Goal: Information Seeking & Learning: Learn about a topic

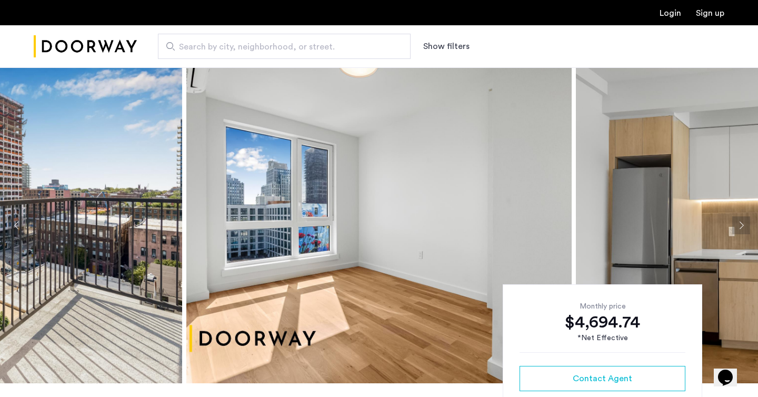
click at [740, 225] on button "Next apartment" at bounding box center [741, 225] width 18 height 18
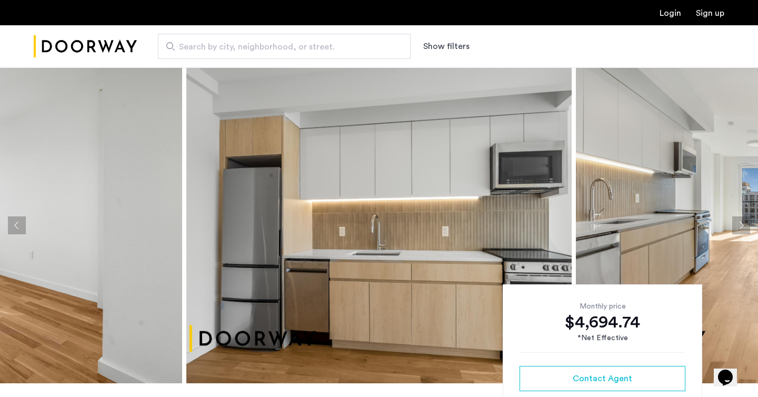
click at [740, 225] on button "Next apartment" at bounding box center [741, 225] width 18 height 18
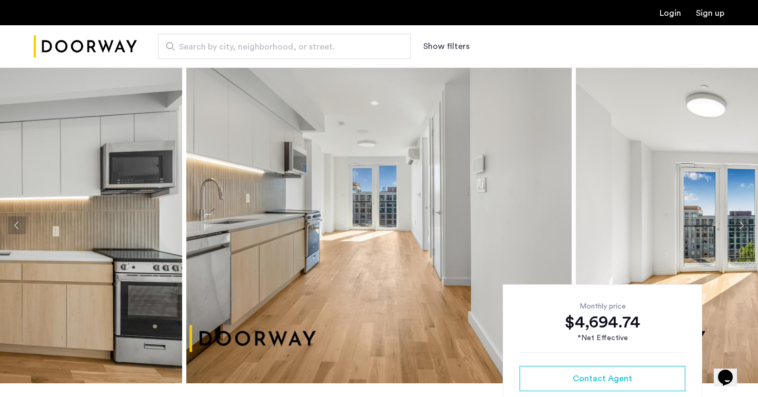
click at [740, 225] on button "Next apartment" at bounding box center [741, 225] width 18 height 18
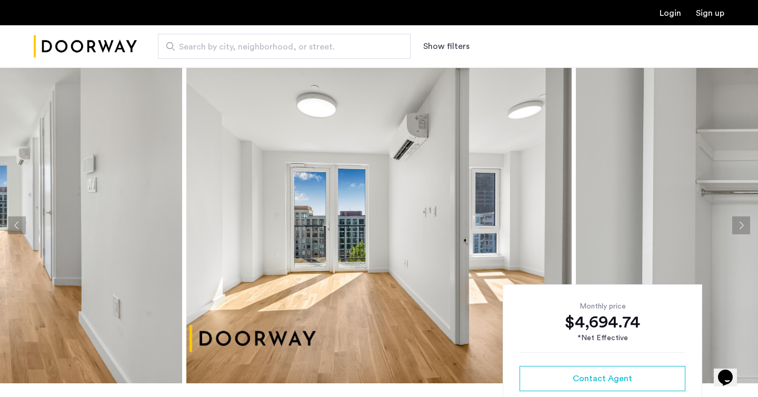
click at [740, 225] on button "Next apartment" at bounding box center [741, 225] width 18 height 18
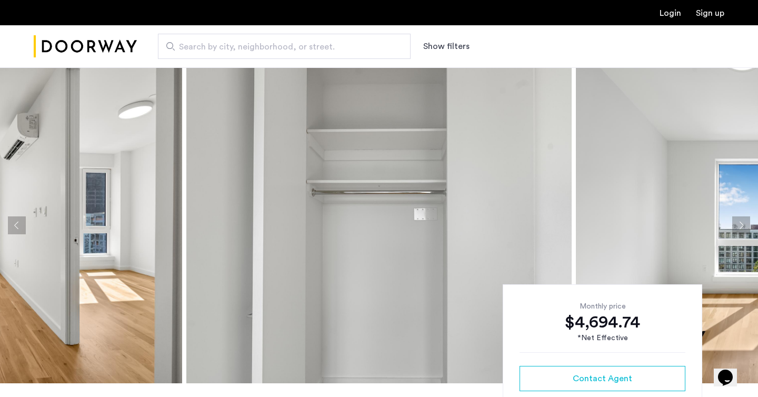
click at [740, 225] on button "Next apartment" at bounding box center [741, 225] width 18 height 18
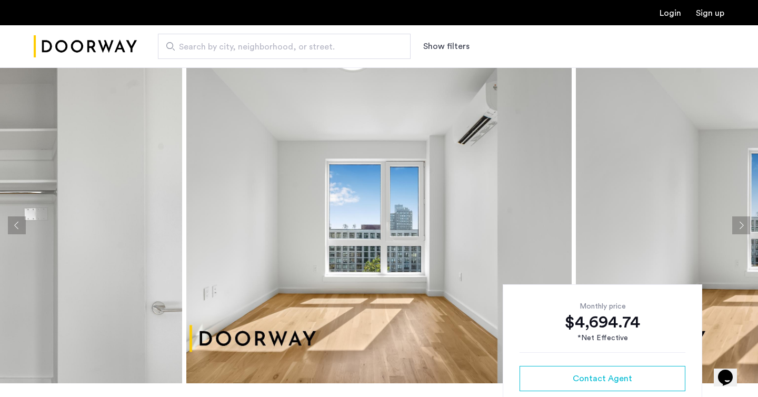
click at [740, 225] on button "Next apartment" at bounding box center [741, 225] width 18 height 18
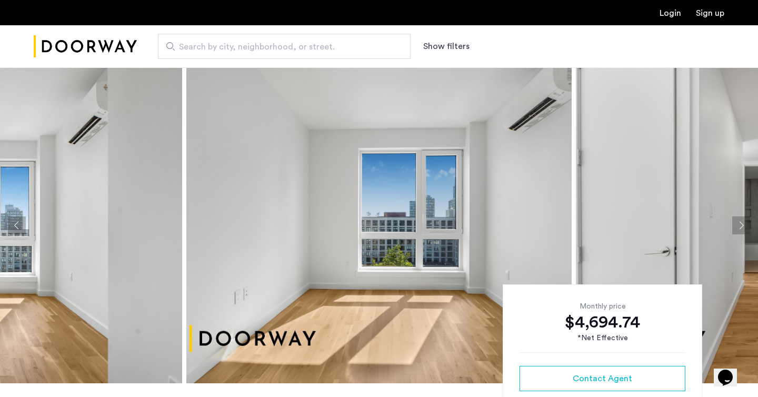
click at [740, 225] on button "Next apartment" at bounding box center [741, 225] width 18 height 18
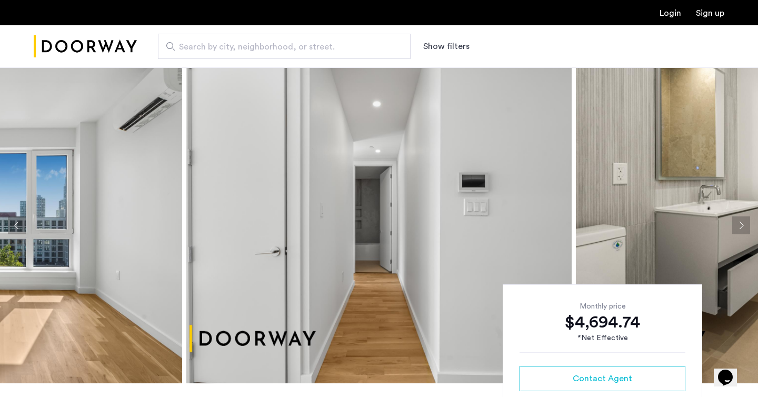
click at [740, 225] on button "Next apartment" at bounding box center [741, 225] width 18 height 18
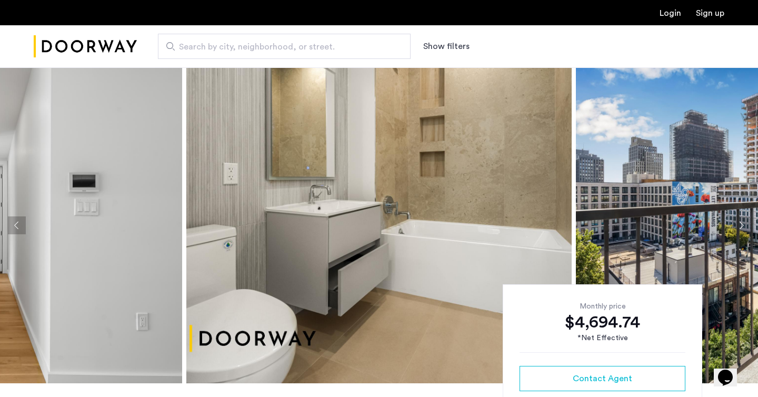
click at [740, 225] on button "Next apartment" at bounding box center [741, 225] width 18 height 18
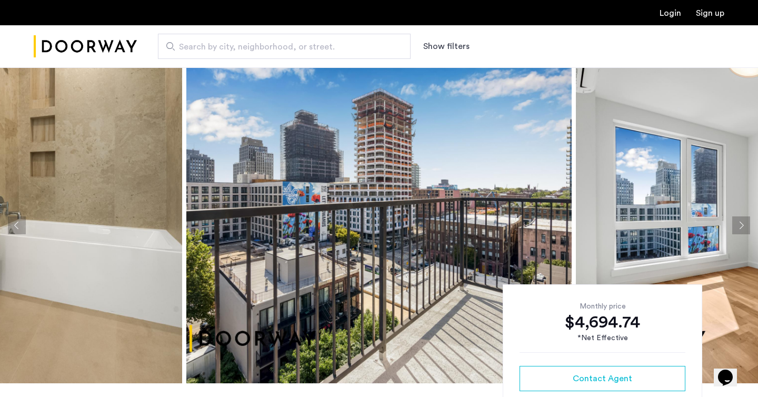
click at [740, 225] on button "Next apartment" at bounding box center [741, 225] width 18 height 18
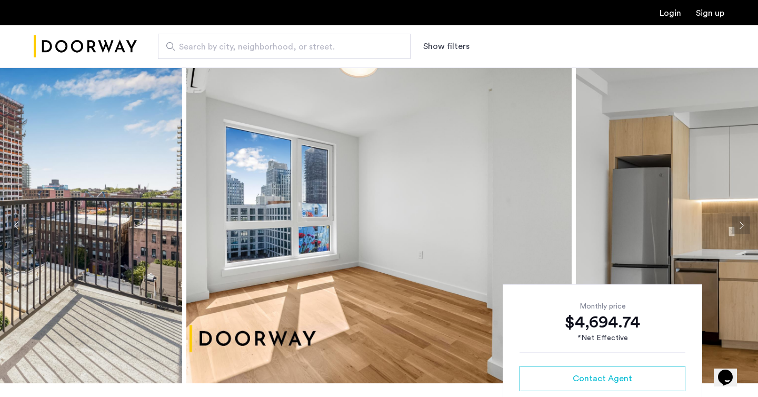
click at [740, 225] on button "Next apartment" at bounding box center [741, 225] width 18 height 18
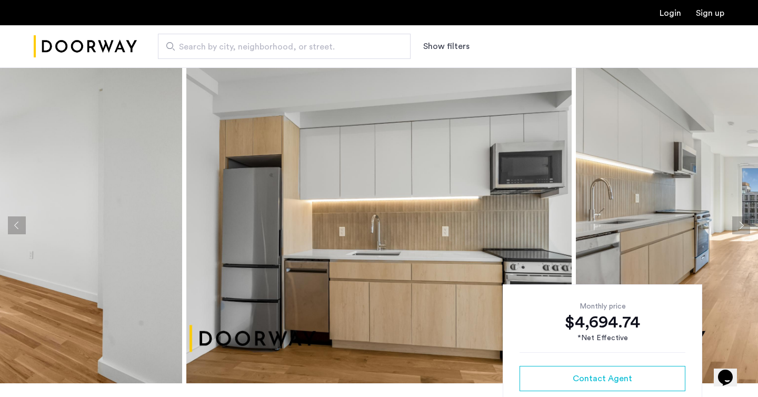
click at [740, 225] on button "Next apartment" at bounding box center [741, 225] width 18 height 18
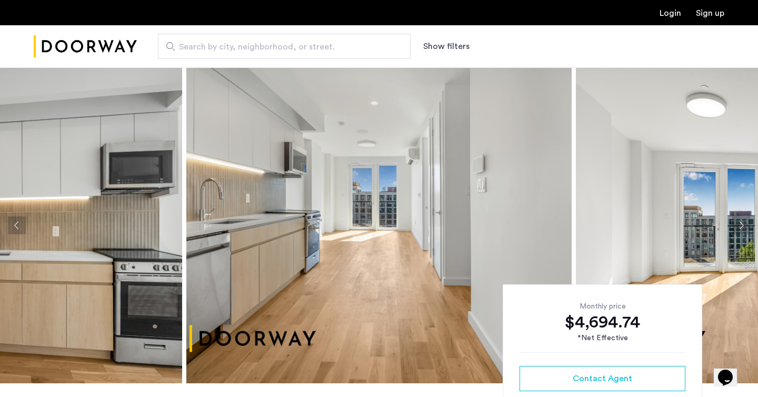
click at [740, 225] on button "Next apartment" at bounding box center [741, 225] width 18 height 18
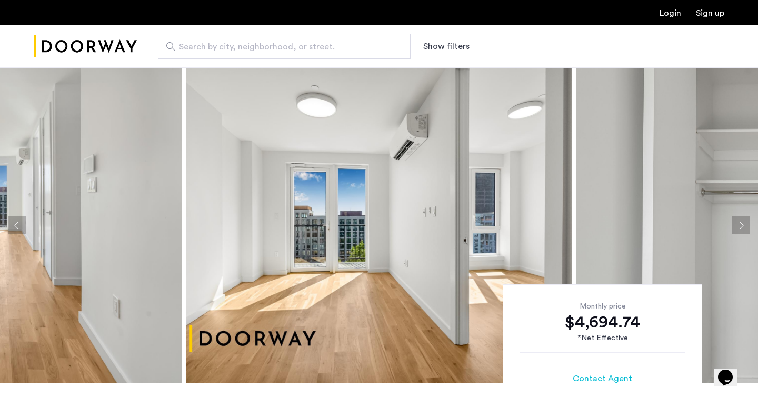
click at [740, 225] on button "Next apartment" at bounding box center [741, 225] width 18 height 18
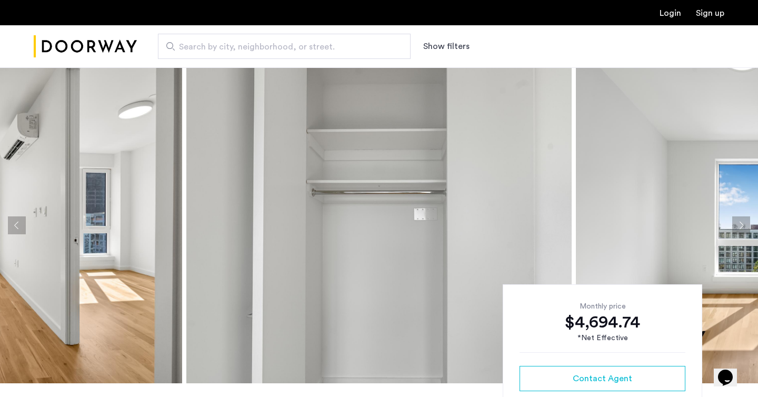
click at [740, 225] on button "Next apartment" at bounding box center [741, 225] width 18 height 18
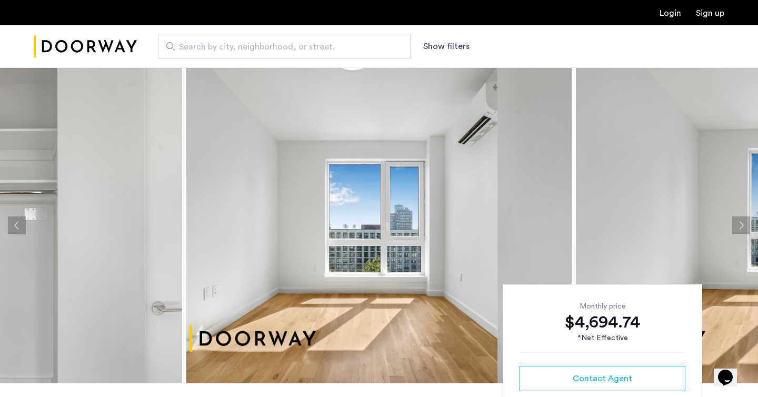
click at [740, 225] on button "Next apartment" at bounding box center [741, 225] width 18 height 18
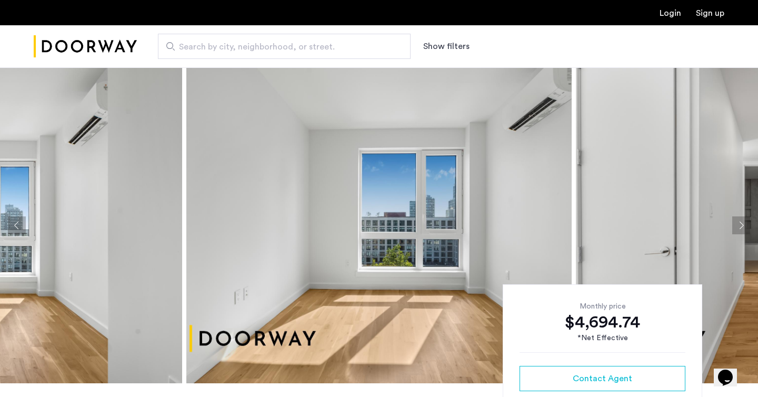
click at [740, 225] on button "Next apartment" at bounding box center [741, 225] width 18 height 18
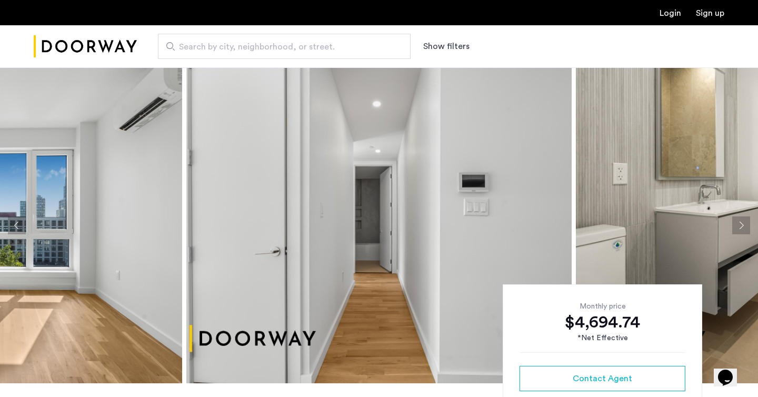
click at [740, 225] on button "Next apartment" at bounding box center [741, 225] width 18 height 18
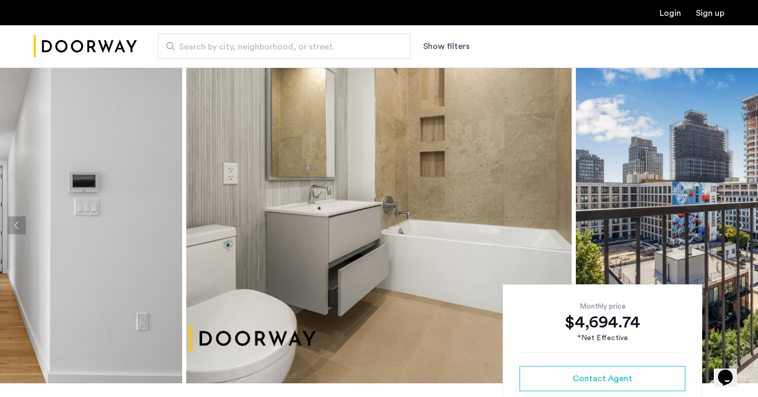
click at [740, 225] on button "Next apartment" at bounding box center [741, 225] width 18 height 18
